Goal: Transaction & Acquisition: Download file/media

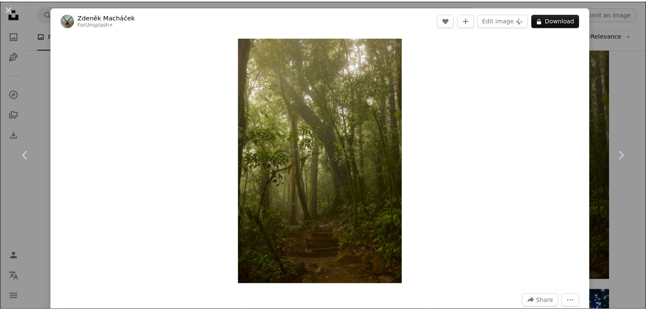
scroll to position [467, 0]
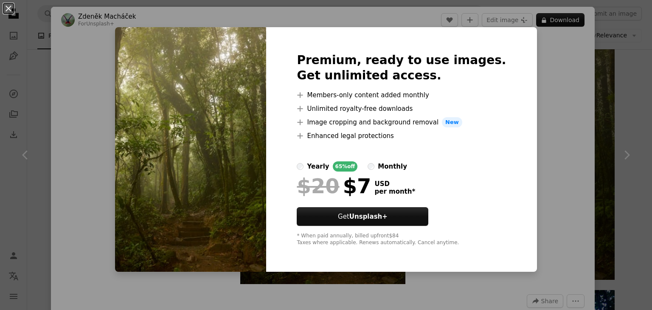
click at [553, 152] on div "An X shape Premium, ready to use images. Get unlimited access. A plus sign Memb…" at bounding box center [326, 155] width 652 height 310
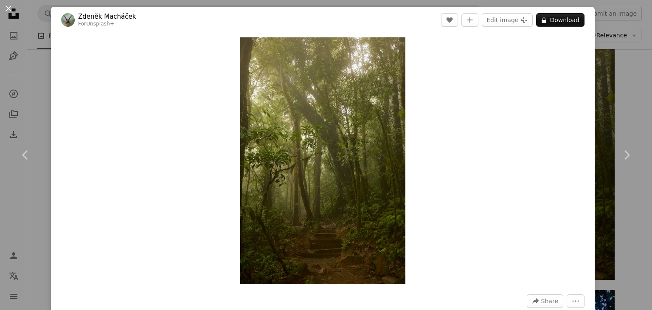
click at [9, 8] on button "An X shape" at bounding box center [8, 8] width 10 height 10
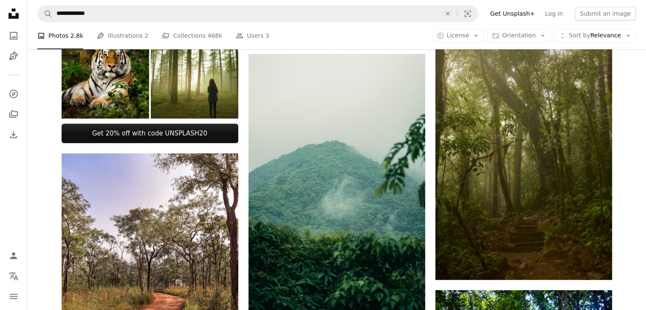
click at [9, 8] on icon "Unsplash logo Unsplash Home" at bounding box center [13, 13] width 17 height 17
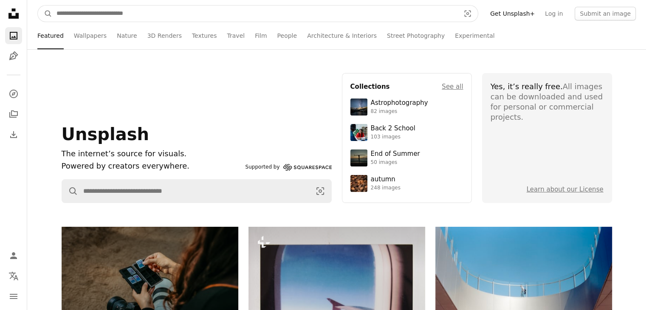
click at [315, 12] on input "Find visuals sitewide" at bounding box center [254, 14] width 405 height 16
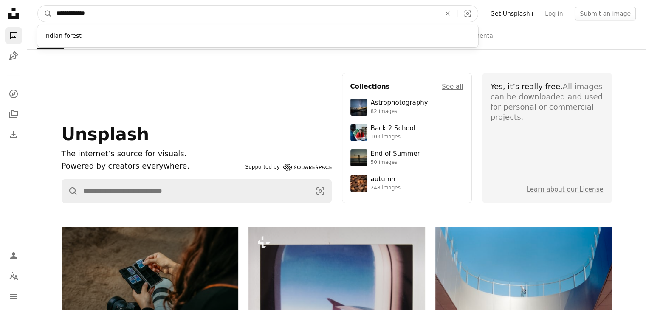
type input "**********"
click at [38, 6] on button "A magnifying glass" at bounding box center [45, 14] width 14 height 16
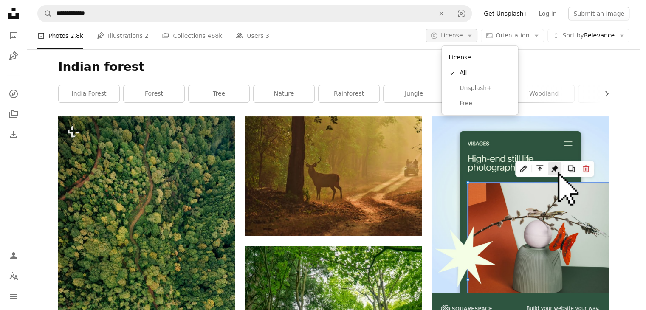
click at [472, 35] on icon "button" at bounding box center [470, 36] width 4 height 2
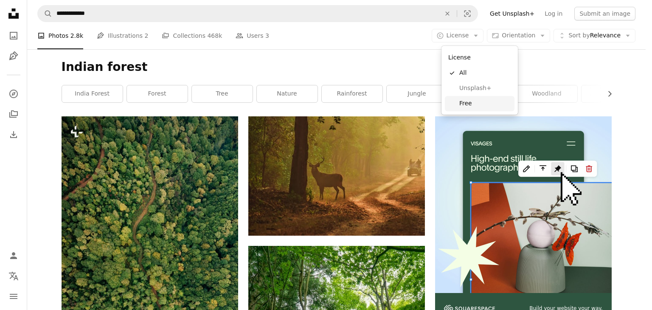
click at [470, 101] on span "Free" at bounding box center [485, 103] width 52 height 8
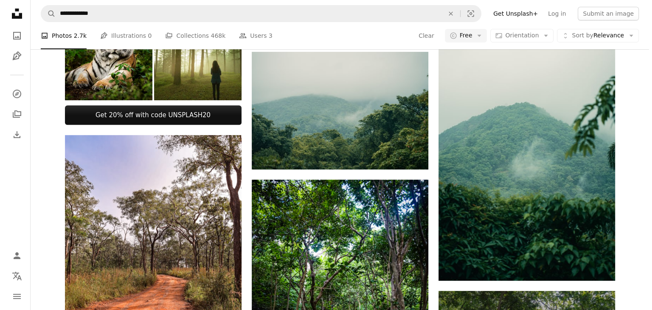
scroll to position [255, 0]
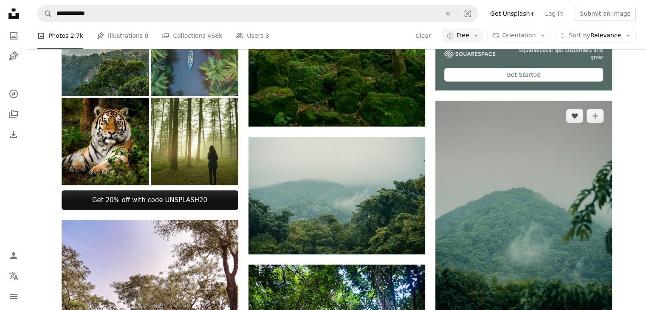
click at [512, 163] on img at bounding box center [523, 233] width 177 height 265
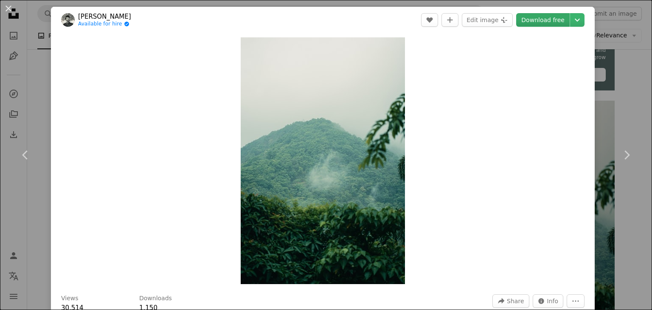
click at [553, 22] on link "Download free" at bounding box center [542, 20] width 53 height 14
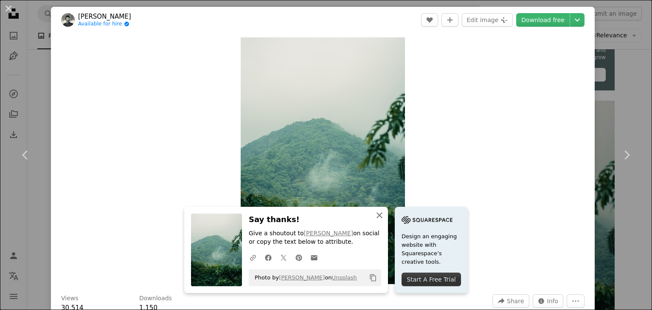
click at [377, 215] on icon "button" at bounding box center [379, 215] width 6 height 6
